Goal: Obtain resource: Download file/media

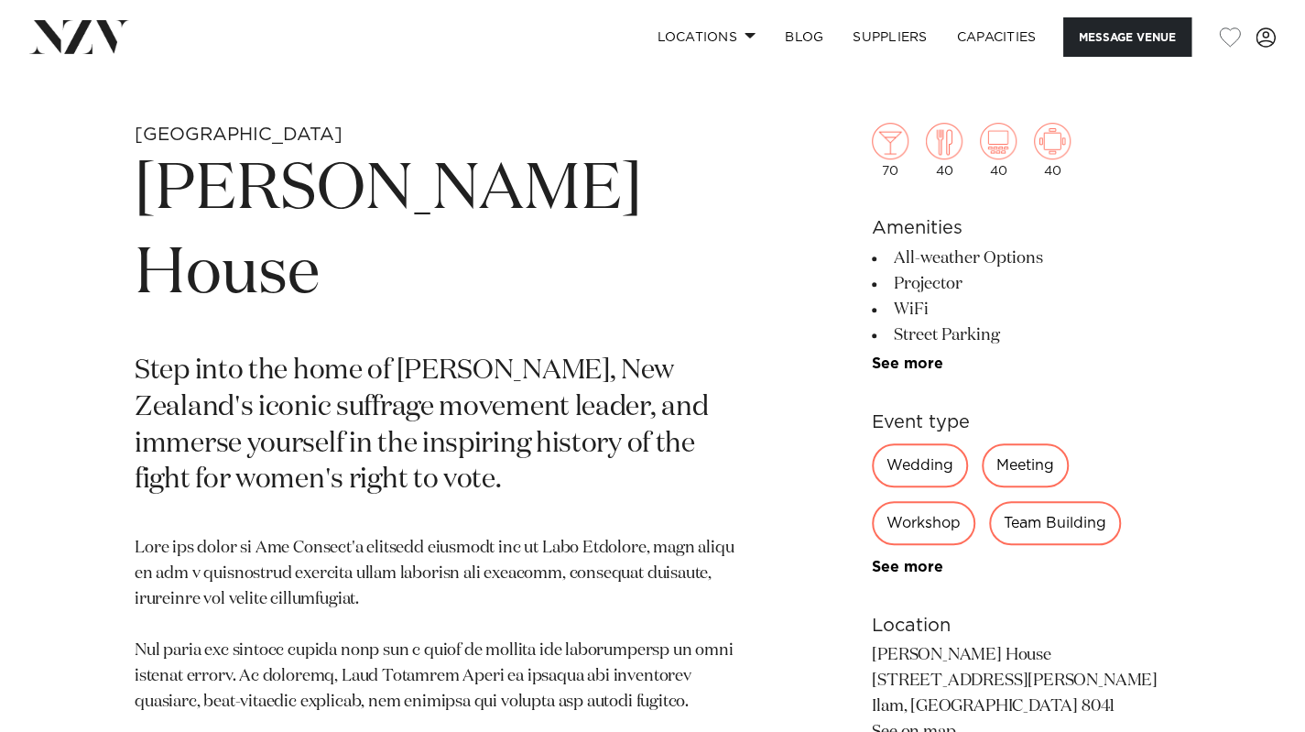
scroll to position [637, 0]
click at [914, 358] on link "See more" at bounding box center [943, 362] width 143 height 15
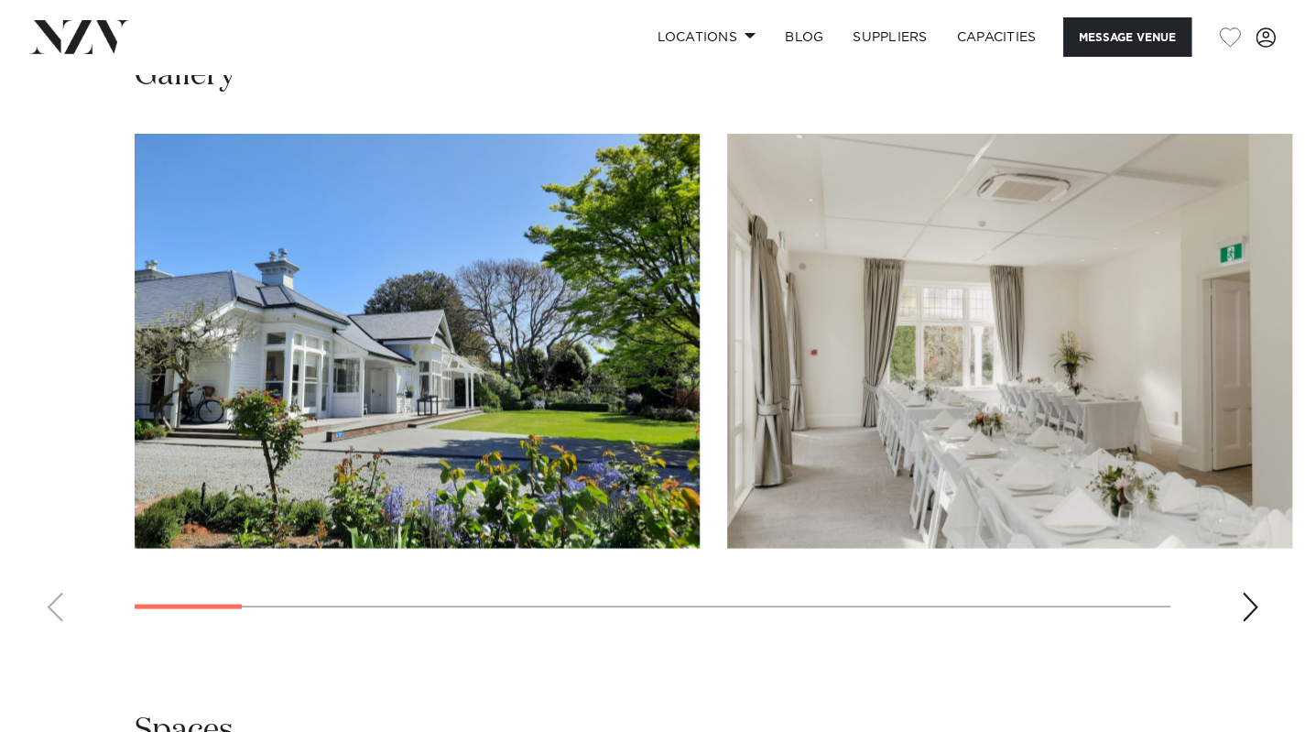
scroll to position [1867, 0]
click at [397, 387] on img "1 / 17" at bounding box center [417, 339] width 565 height 415
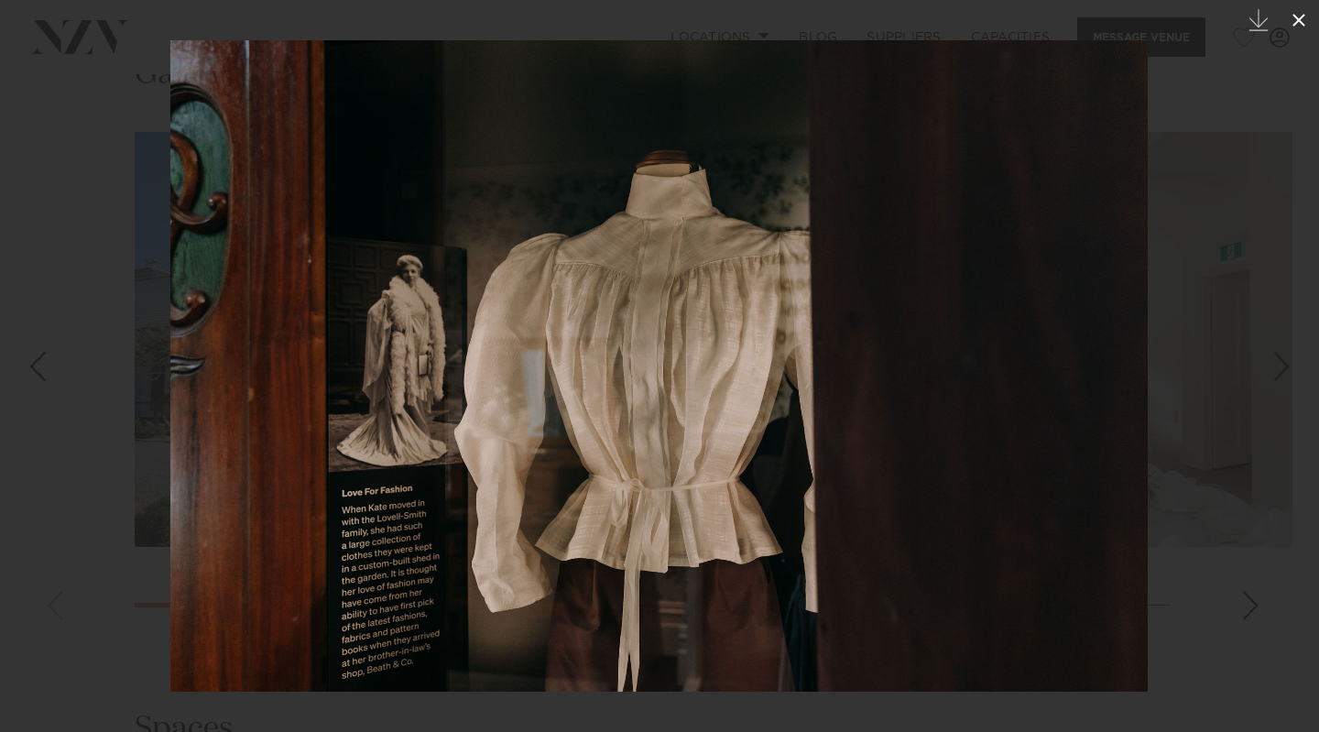
click at [1300, 21] on icon at bounding box center [1299, 20] width 22 height 22
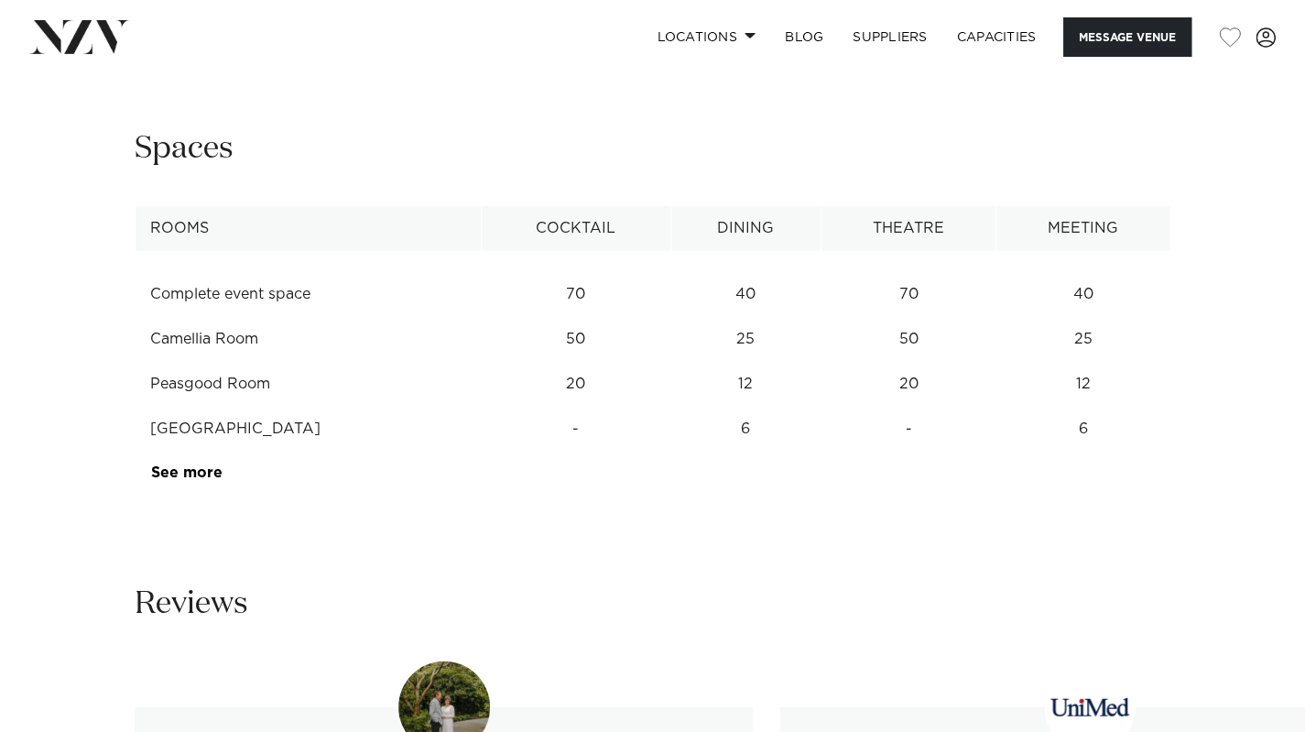
scroll to position [2456, 0]
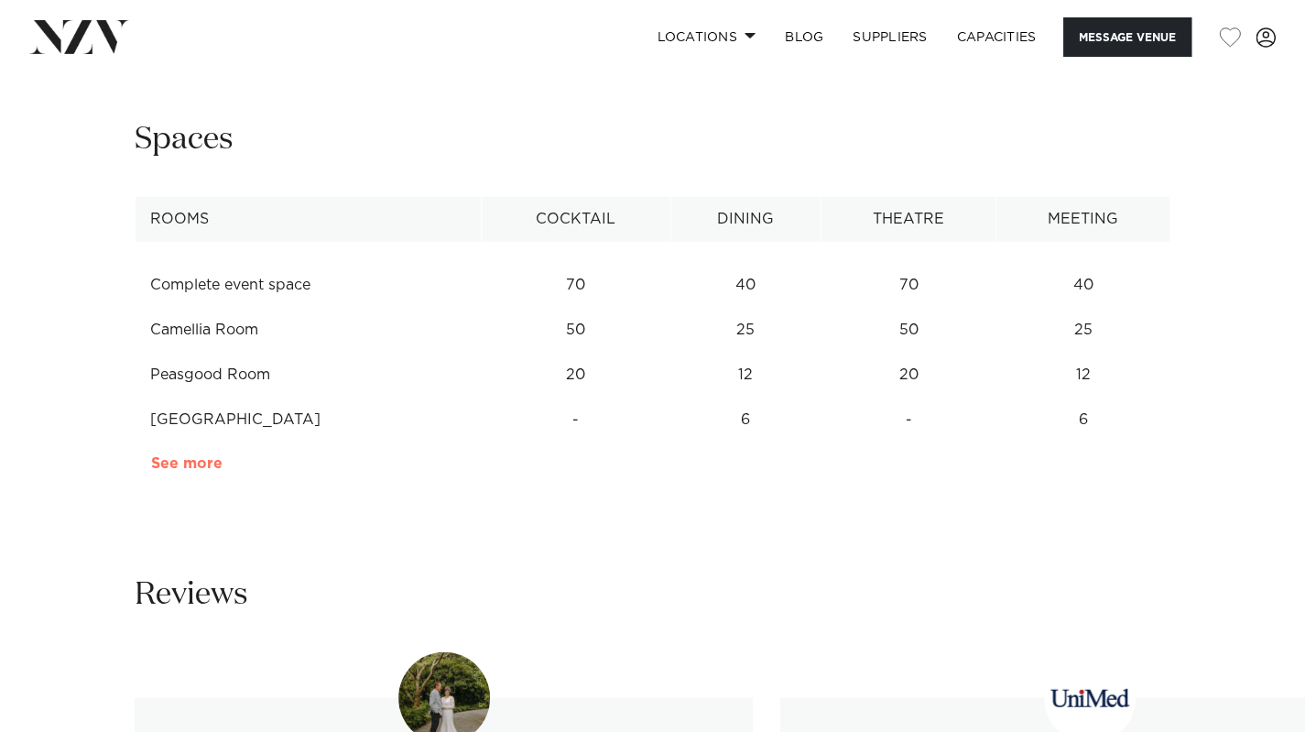
click at [205, 467] on link "See more" at bounding box center [222, 463] width 143 height 15
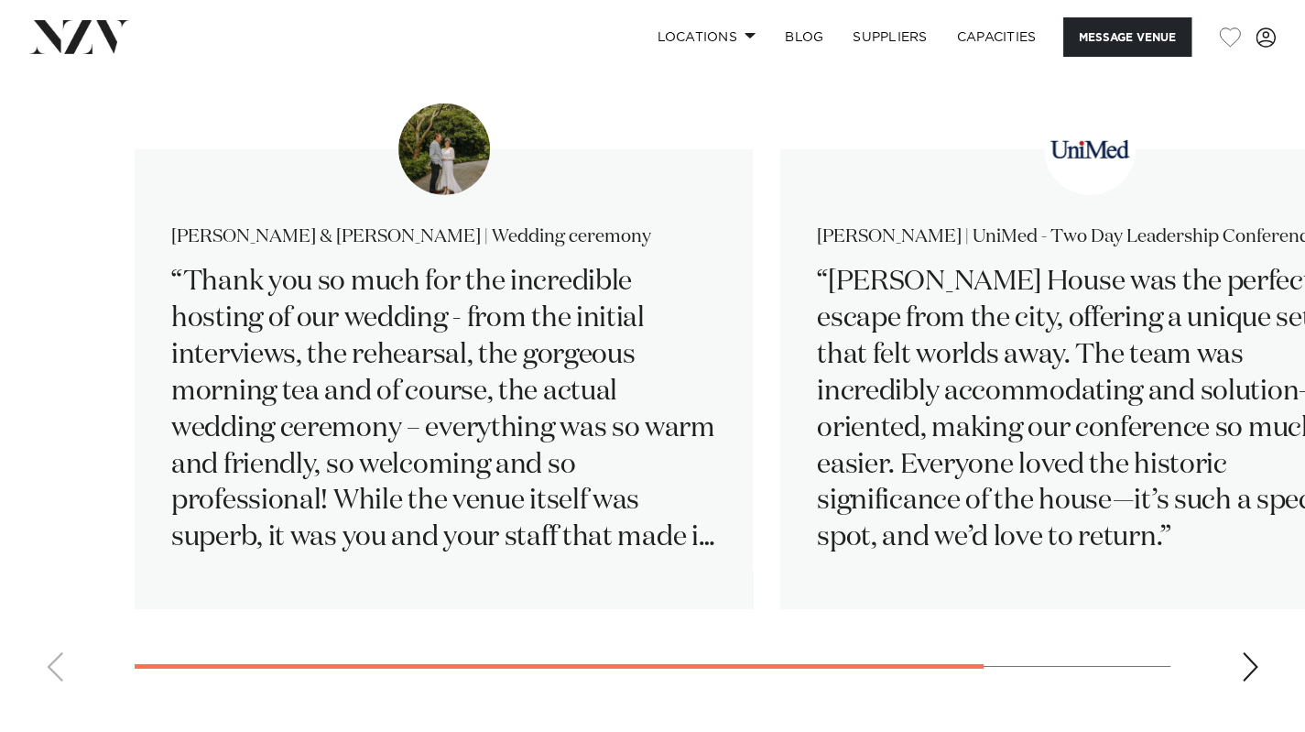
scroll to position [3051, 0]
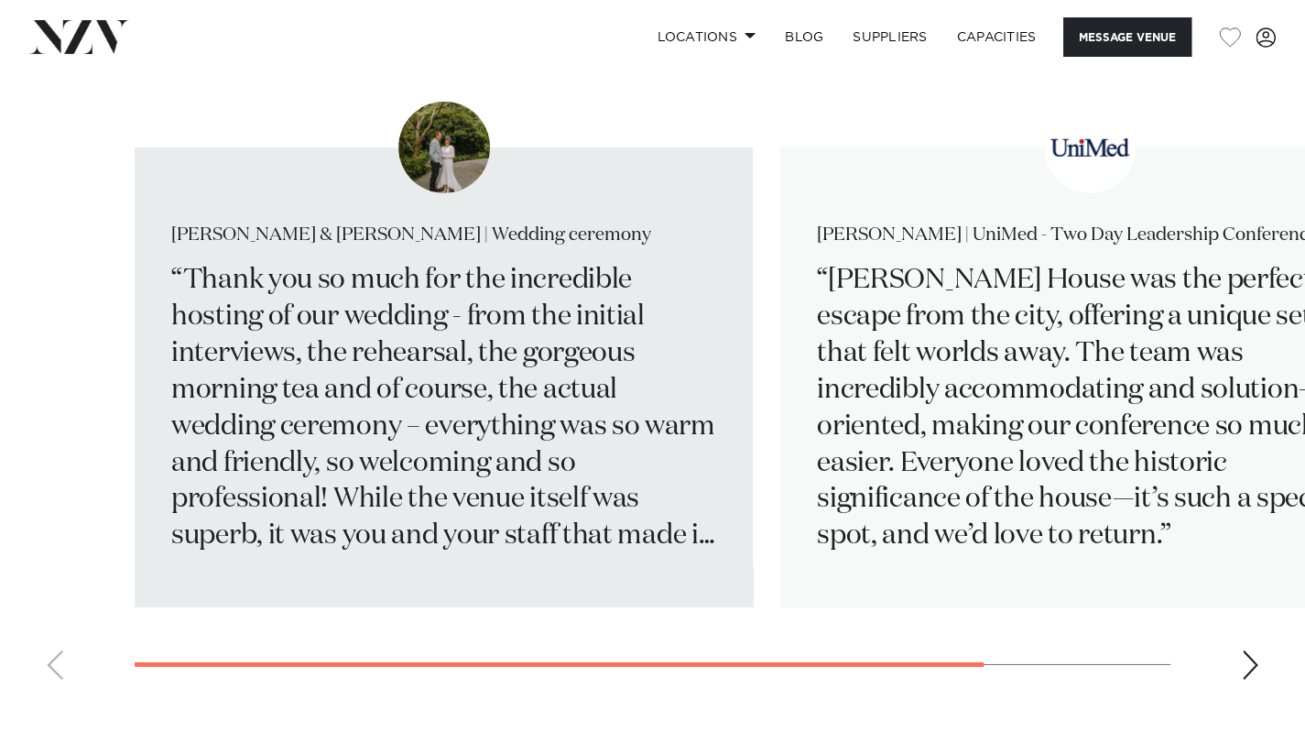
click at [417, 171] on img "1 / 2" at bounding box center [444, 148] width 92 height 92
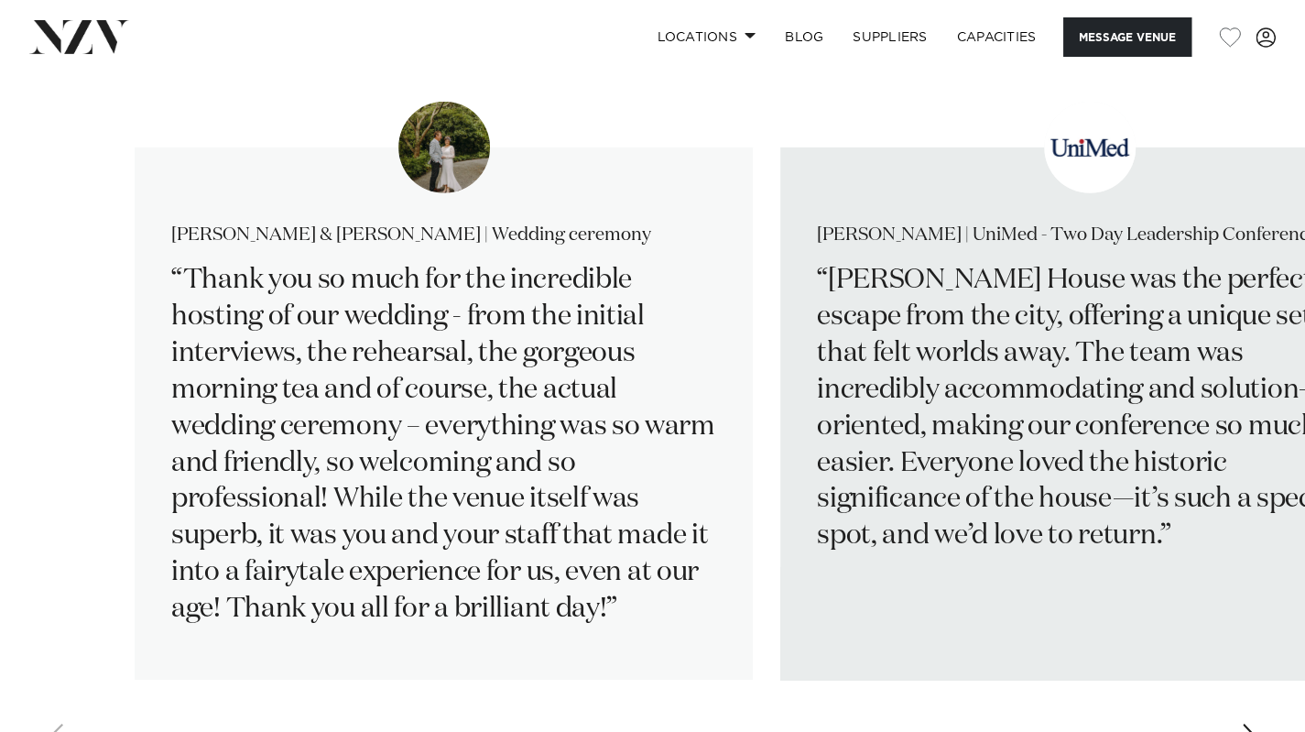
click at [1174, 413] on p "[PERSON_NAME] House was the perfect escape from the city, offering a unique set…" at bounding box center [1089, 409] width 545 height 292
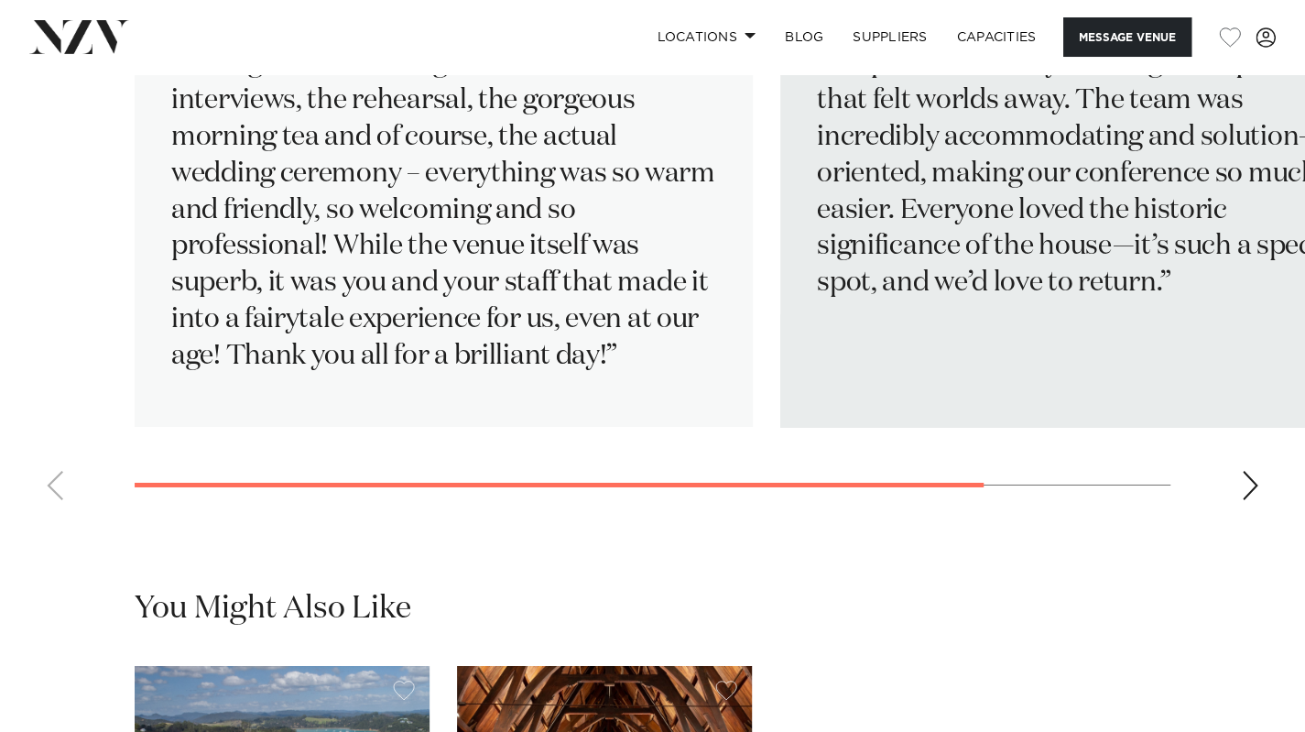
scroll to position [3296, 0]
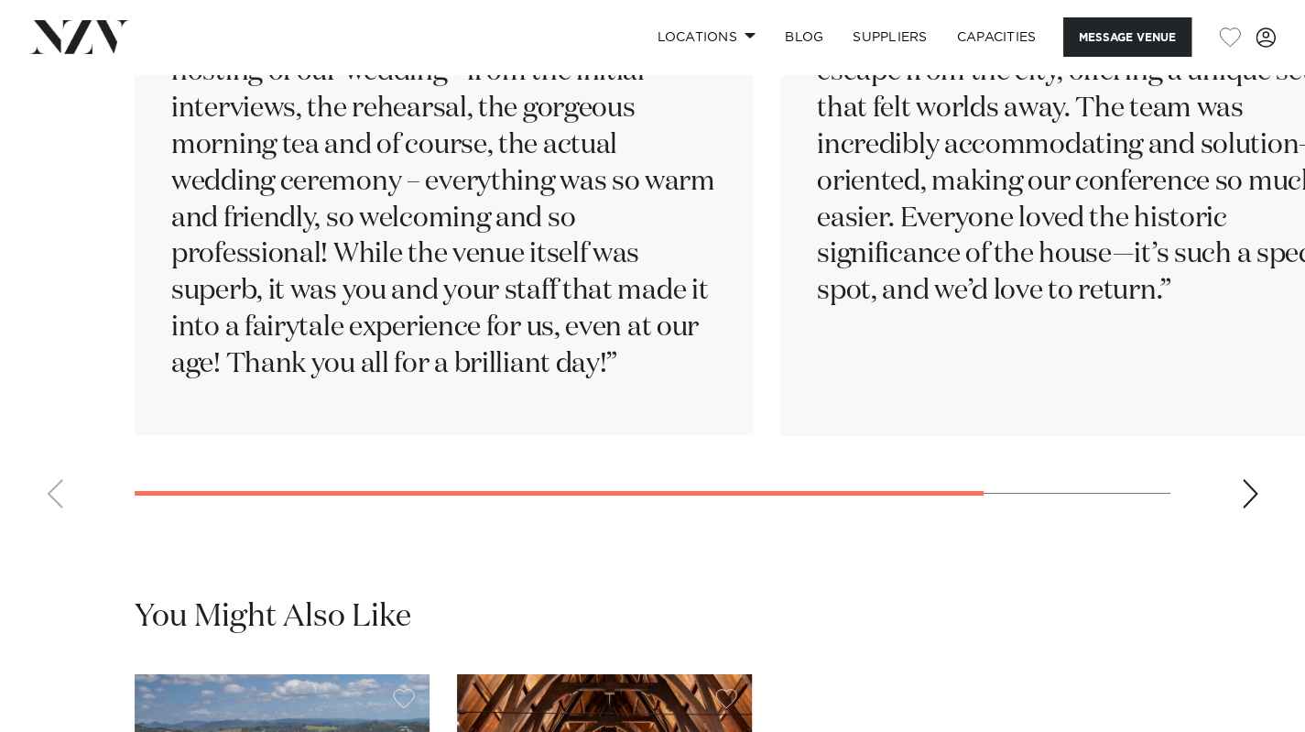
click at [1239, 496] on swiper-container "[PERSON_NAME] & [PERSON_NAME] | Wedding ceremony Thank you so much for the incr…" at bounding box center [652, 190] width 1305 height 666
click at [1253, 495] on div "Next slide" at bounding box center [1250, 493] width 18 height 29
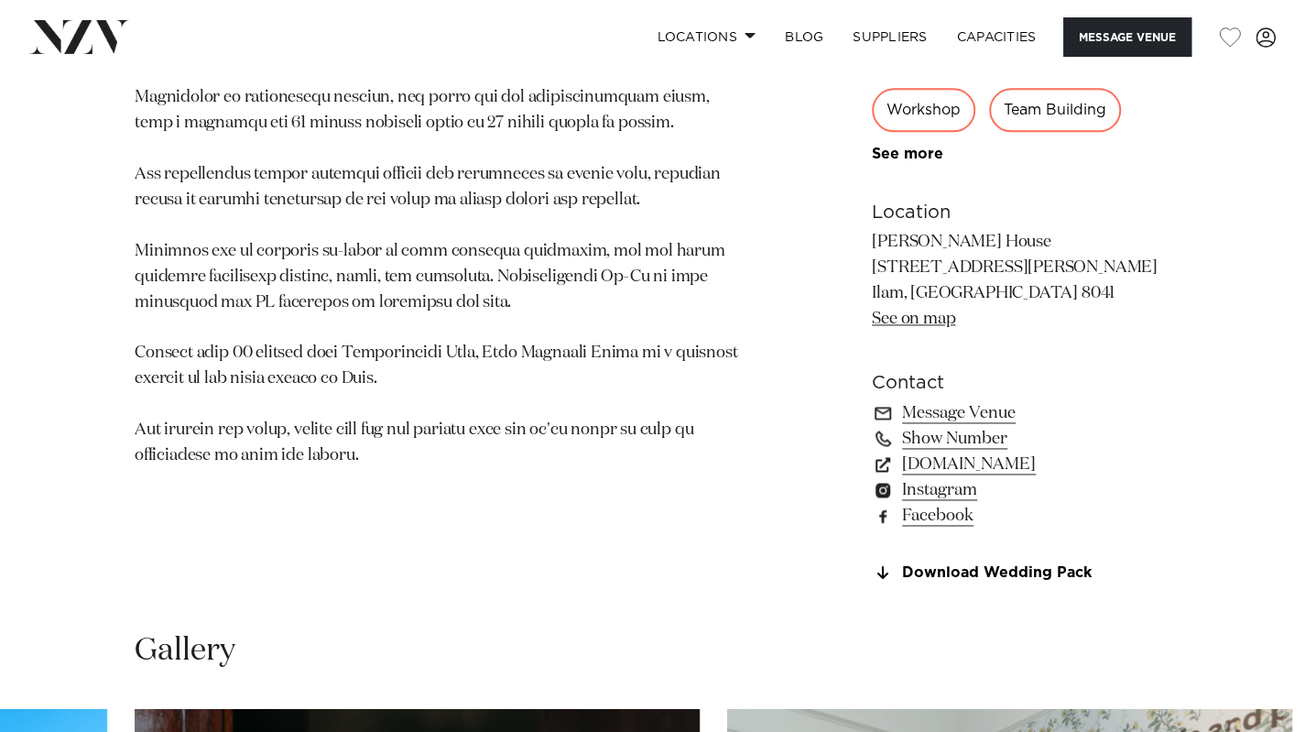
scroll to position [1290, 0]
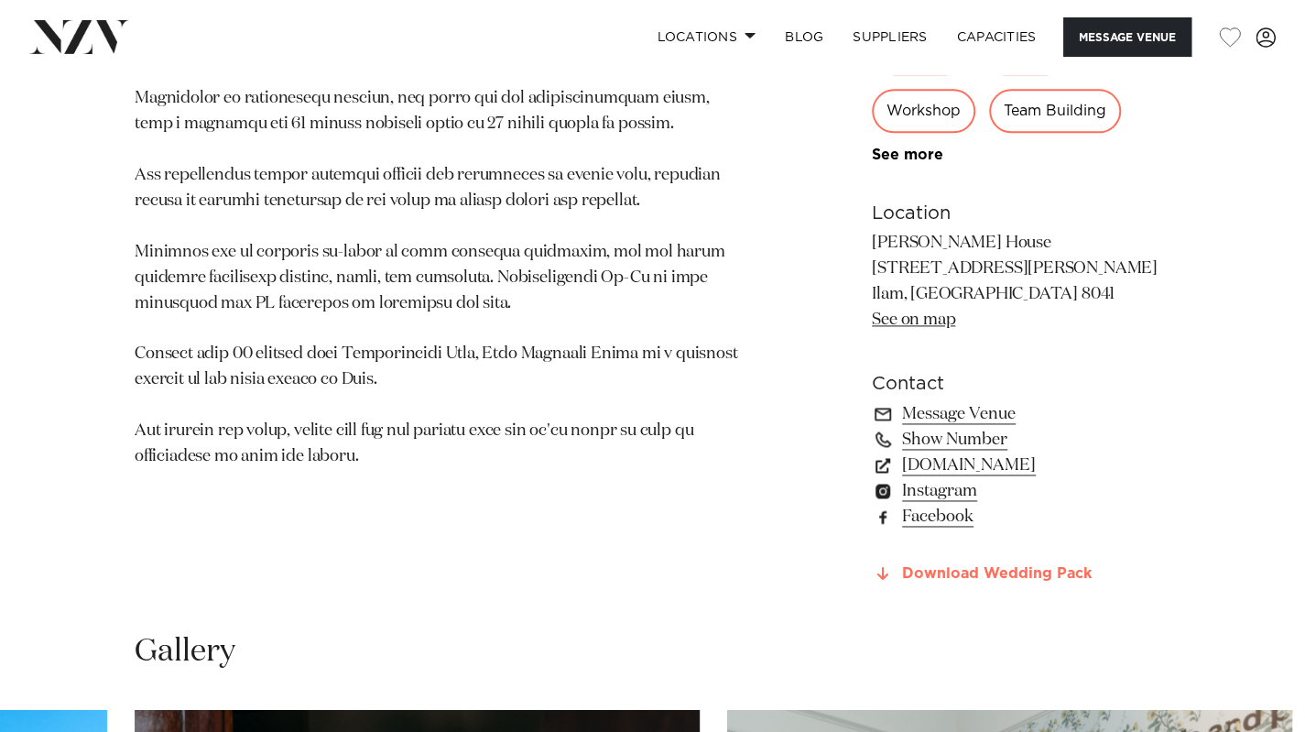
click at [941, 566] on link "Download Wedding Pack" at bounding box center [1021, 574] width 299 height 16
